Goal: Task Accomplishment & Management: Complete application form

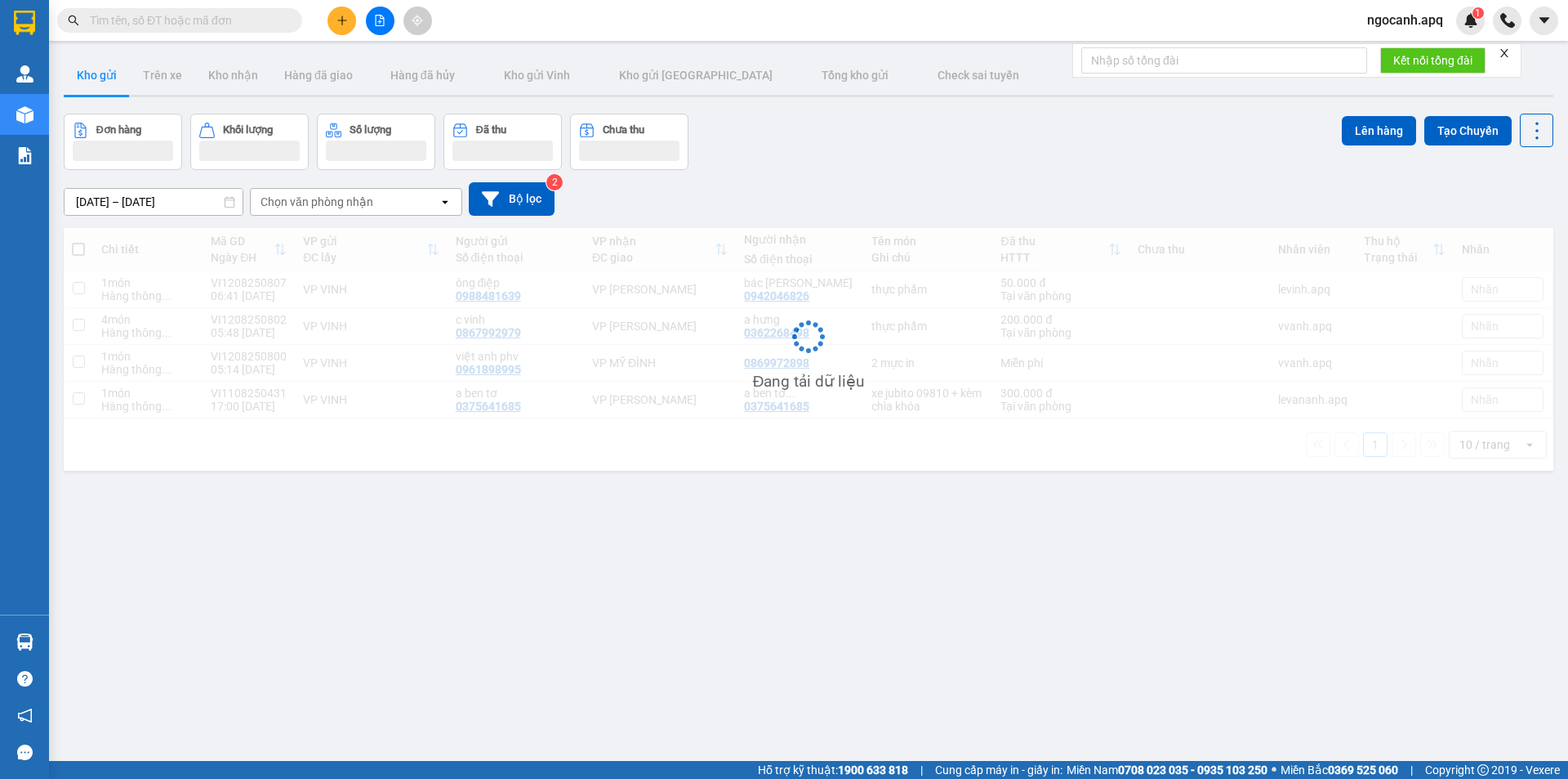
click at [196, 26] on input "text" at bounding box center [186, 20] width 192 height 18
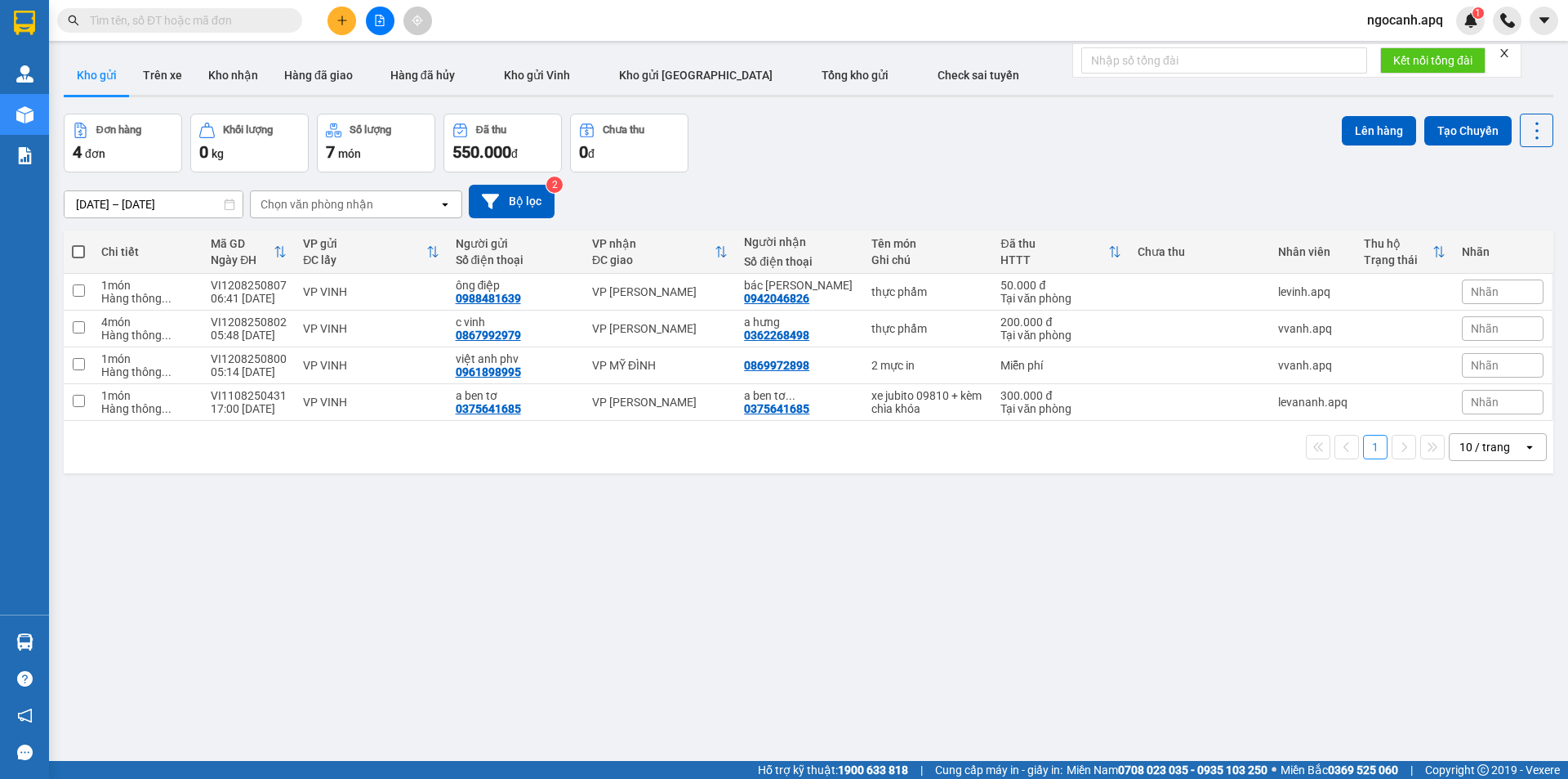
paste input "0868867934"
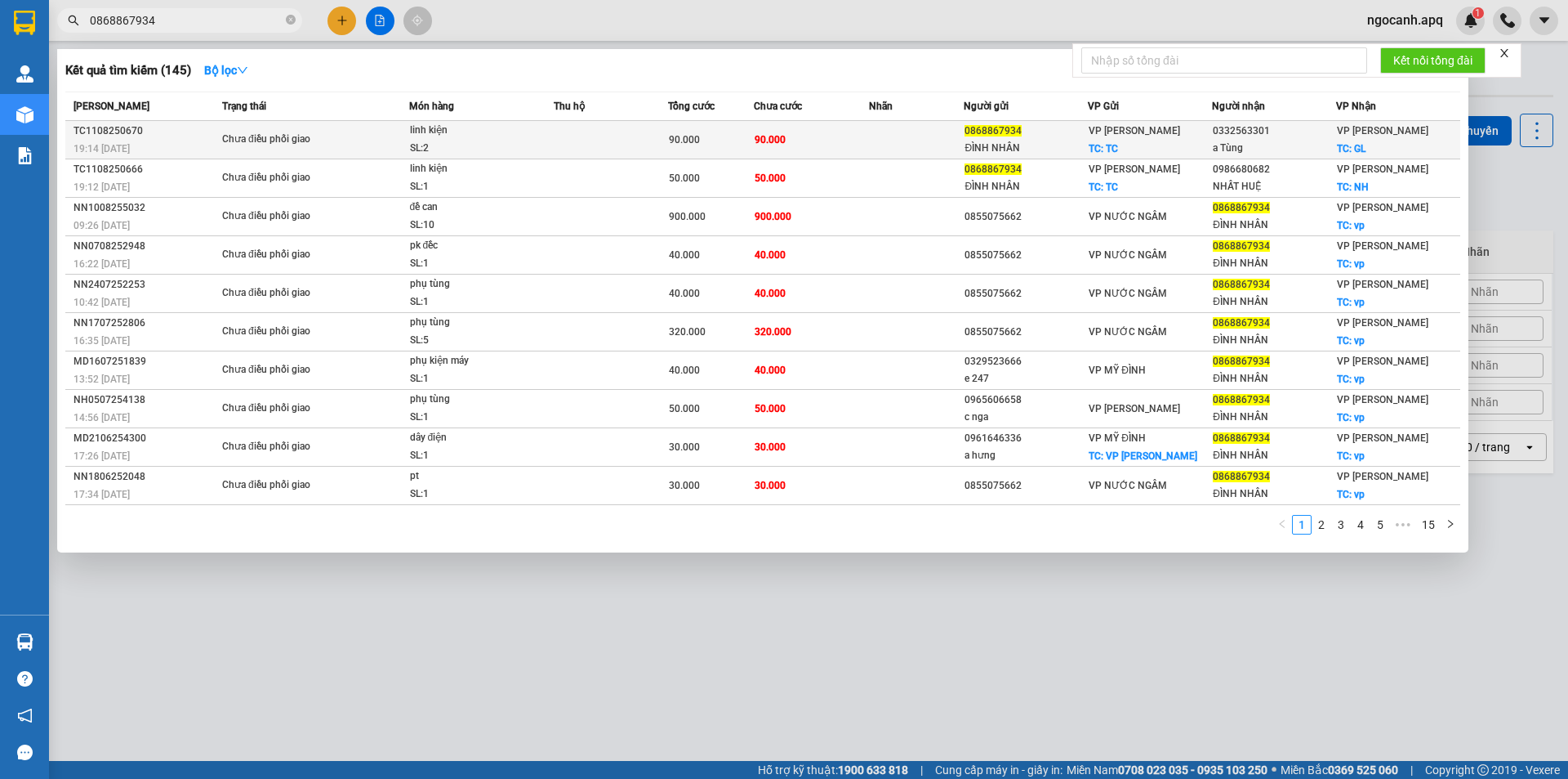
type input "0868867934"
click at [290, 129] on td "Chưa điều phối giao" at bounding box center [313, 140] width 191 height 38
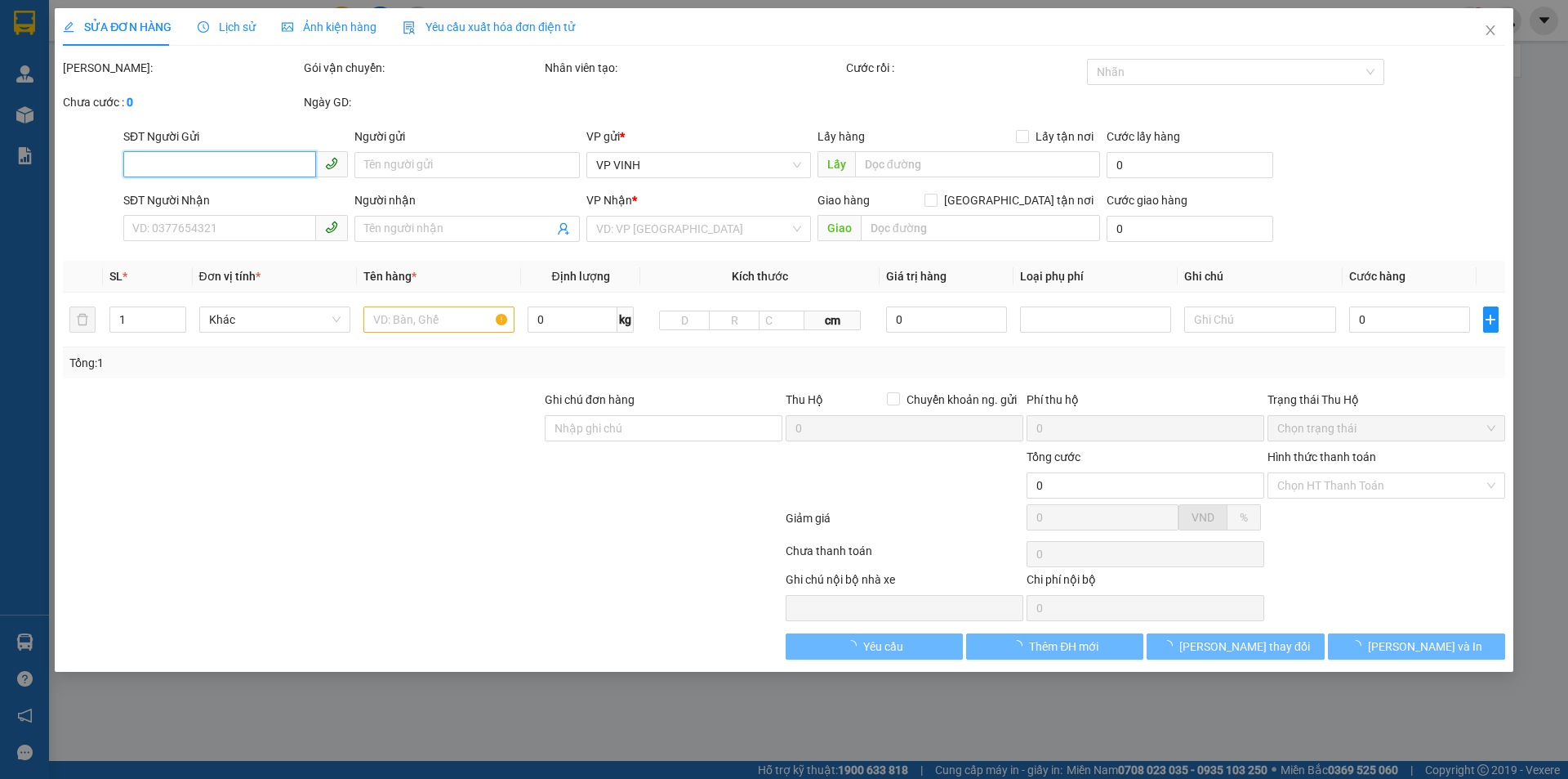
type input "0868867934"
type input "ĐÌNH NHÂN"
checkbox input "true"
type input "TC"
type input "0332563301"
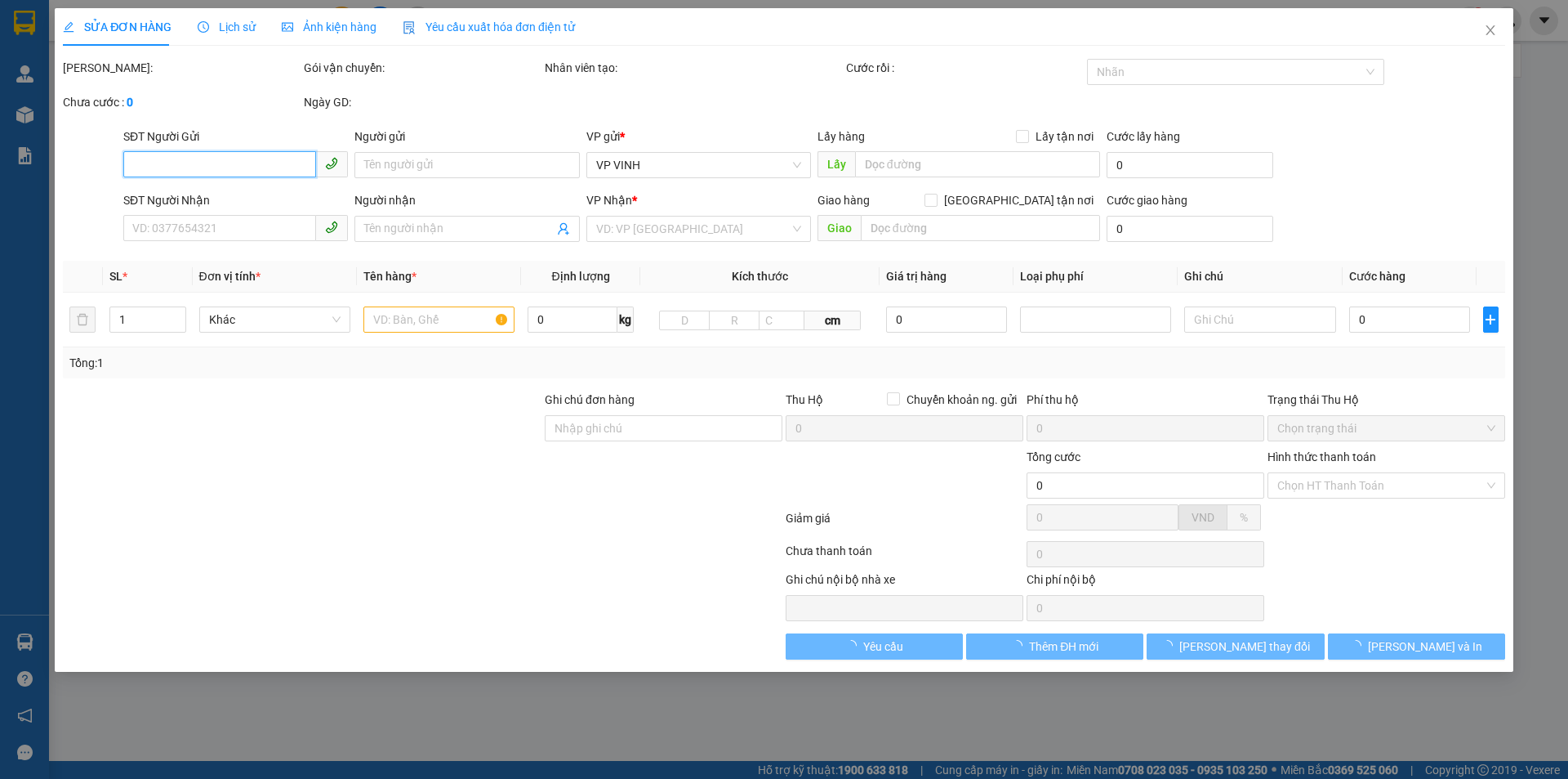
type input "a Tùng"
checkbox input "true"
type input "GL"
type input "90.000"
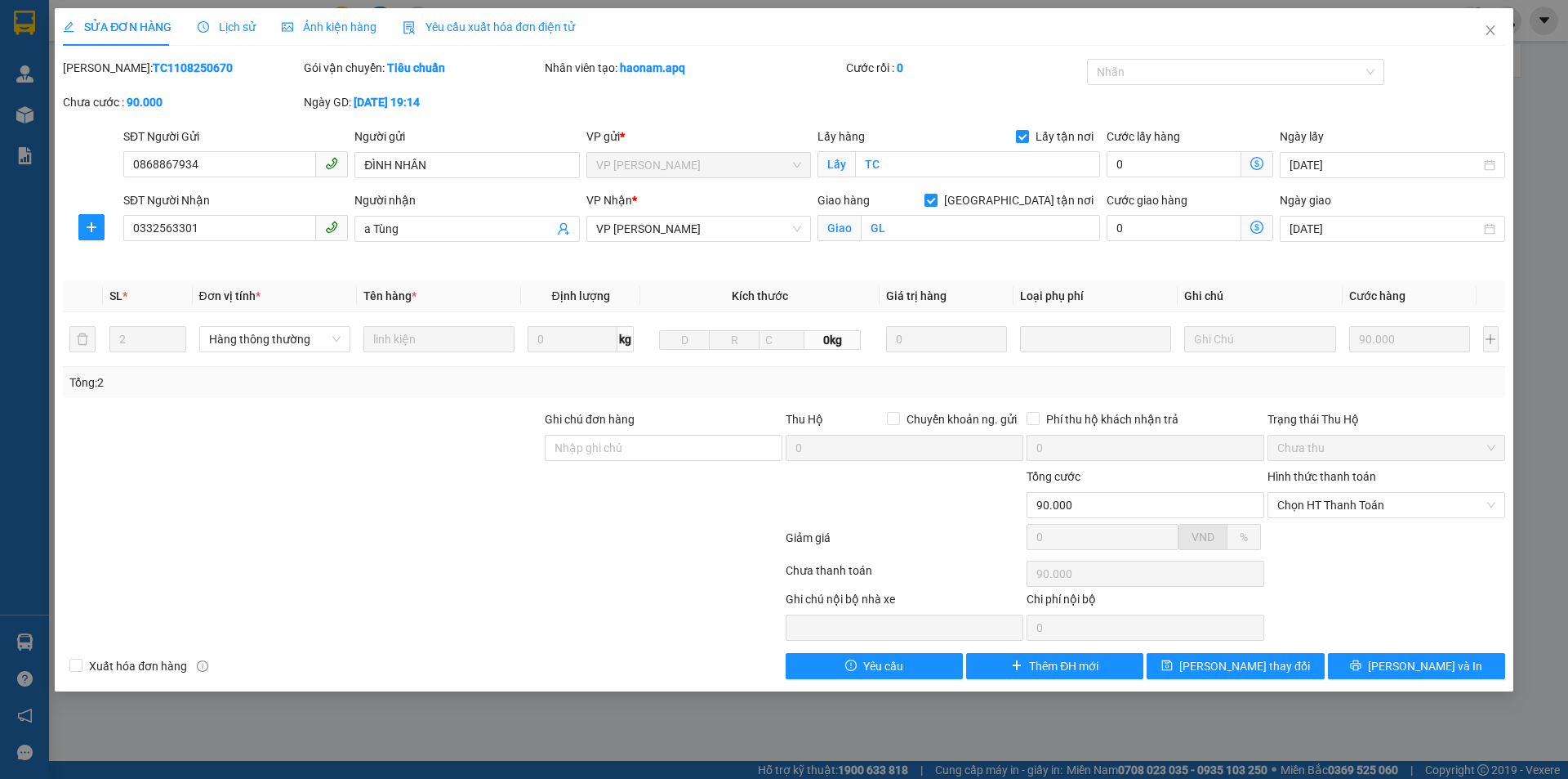
click at [238, 9] on div "Lịch sử" at bounding box center [226, 27] width 58 height 38
